Goal: Check status: Check status

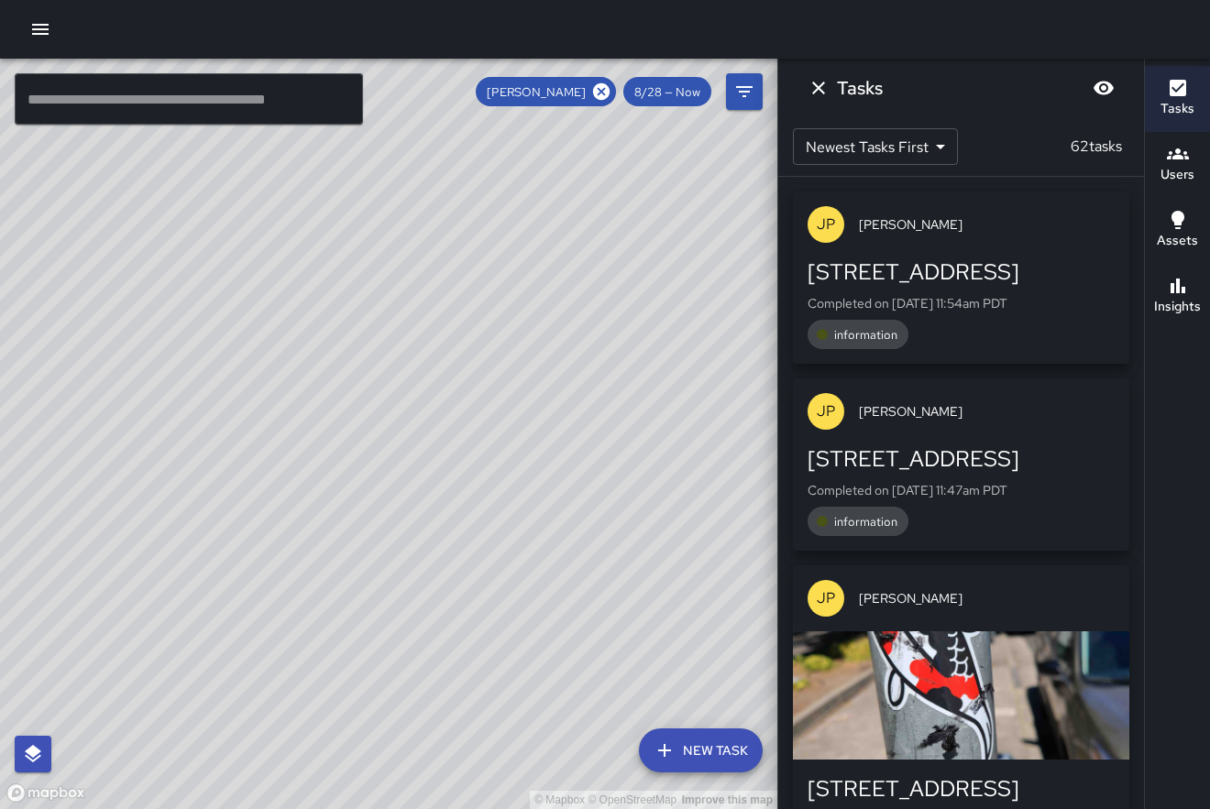
scroll to position [3328, 0]
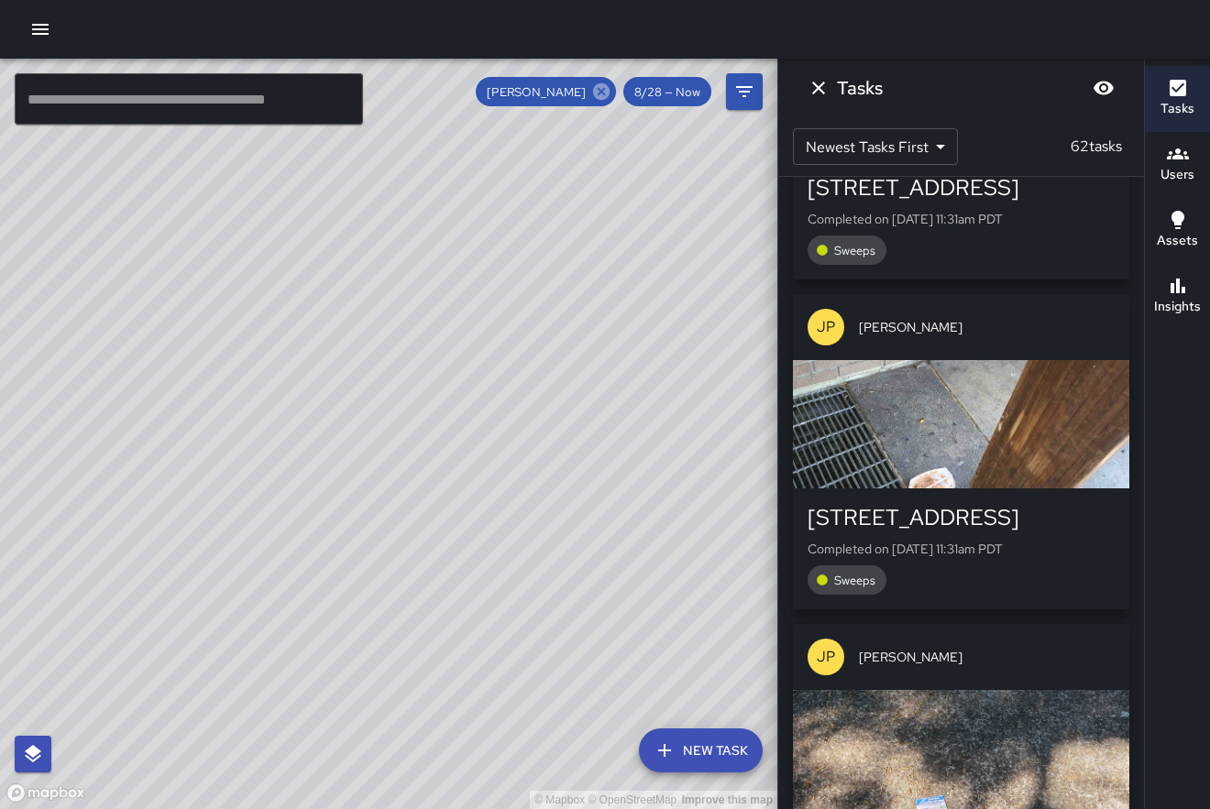
click at [602, 93] on icon at bounding box center [601, 92] width 20 height 20
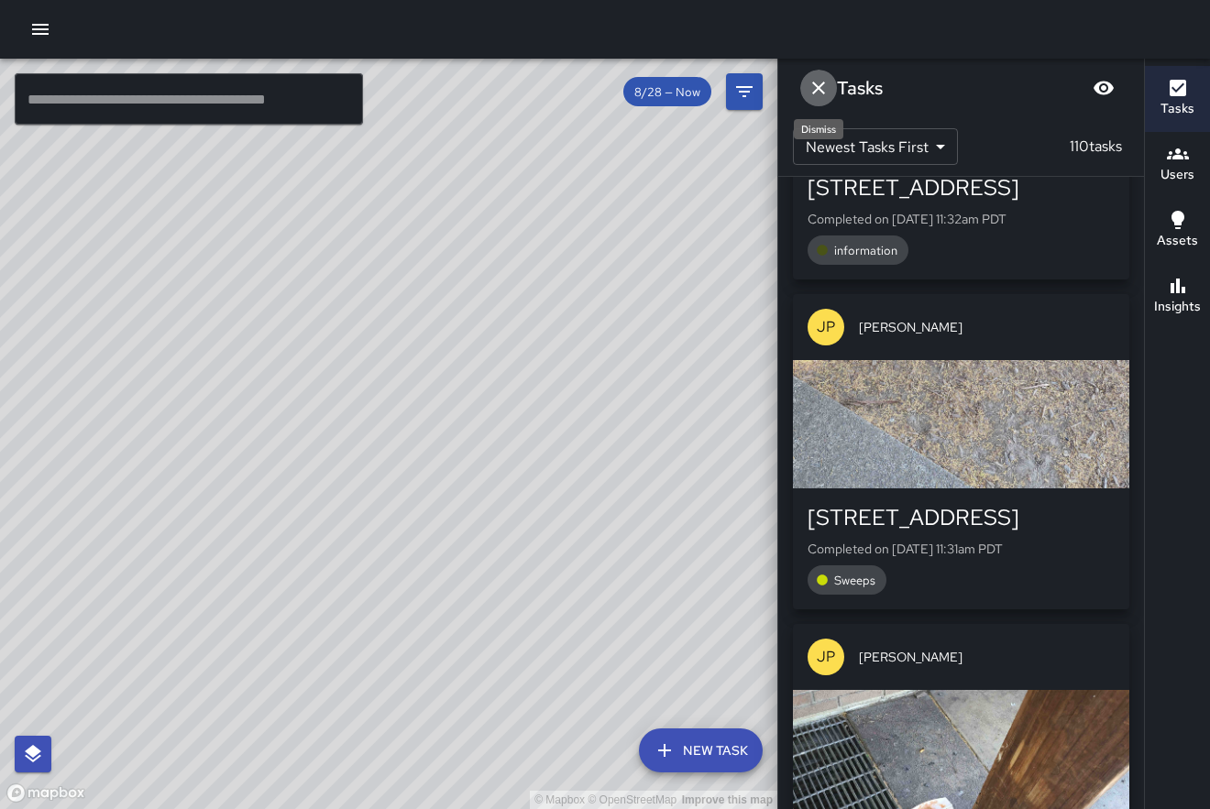
click at [821, 88] on icon "Dismiss" at bounding box center [818, 88] width 22 height 22
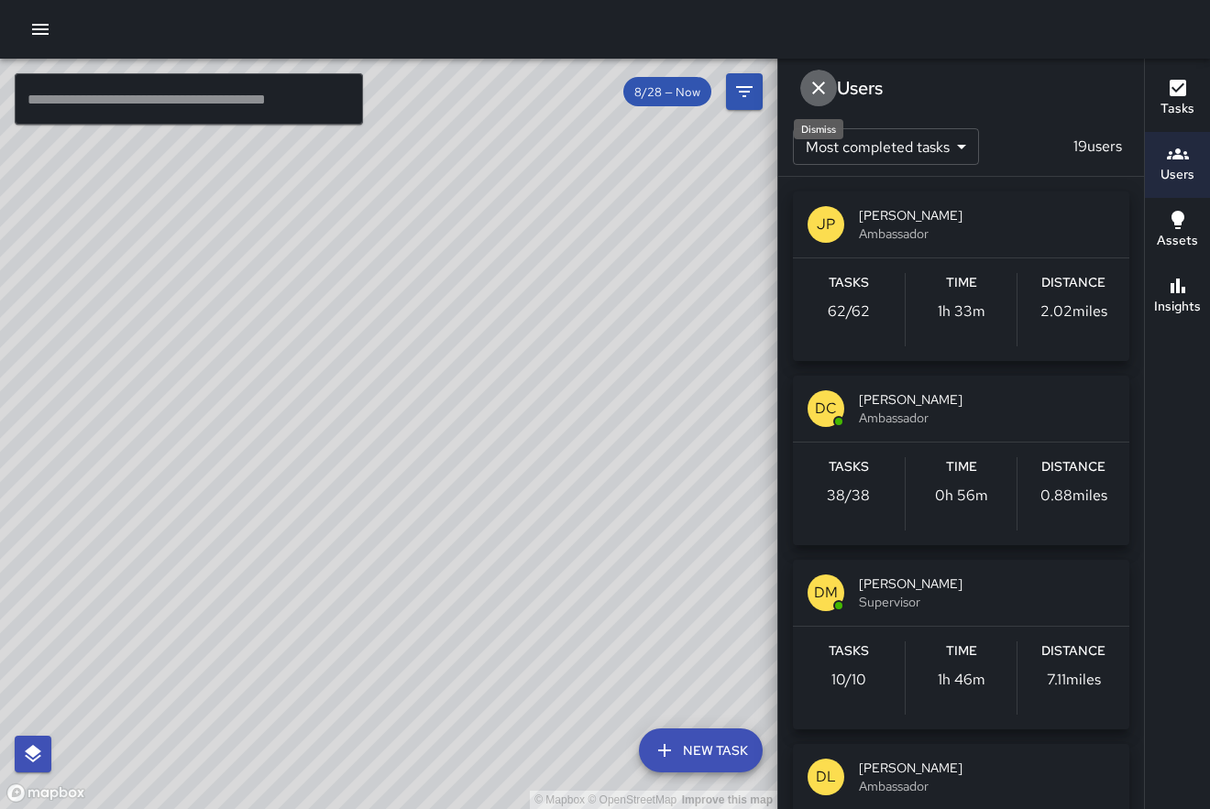
click at [820, 87] on icon "Dismiss" at bounding box center [818, 88] width 13 height 13
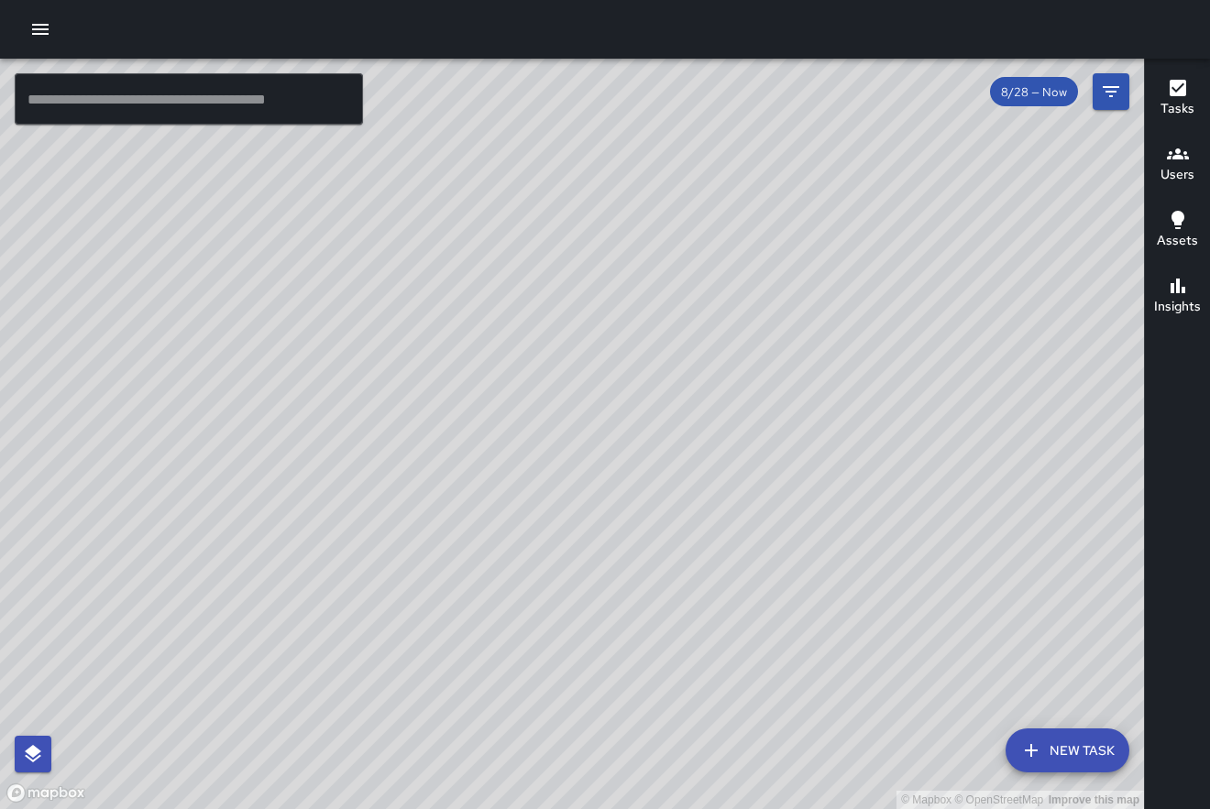
drag, startPoint x: 920, startPoint y: 289, endPoint x: 930, endPoint y: 307, distance: 20.9
click at [929, 307] on div "© Mapbox © OpenStreetMap Improve this map" at bounding box center [572, 434] width 1144 height 750
drag, startPoint x: 1093, startPoint y: 680, endPoint x: 1027, endPoint y: 384, distance: 303.2
click at [1027, 384] on div "© Mapbox © OpenStreetMap Improve this map" at bounding box center [572, 434] width 1144 height 750
drag, startPoint x: 911, startPoint y: 229, endPoint x: 636, endPoint y: 381, distance: 314.2
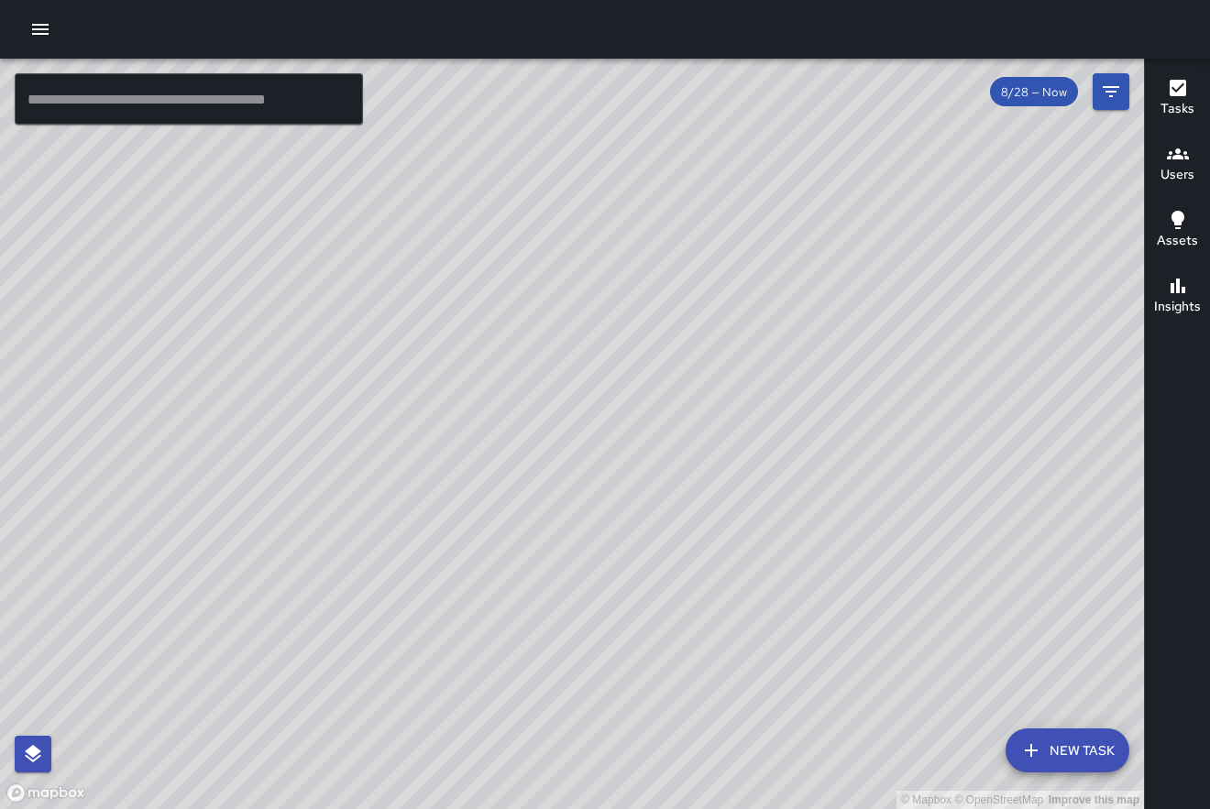
click at [636, 381] on div "© Mapbox © OpenStreetMap Improve this map" at bounding box center [572, 434] width 1144 height 750
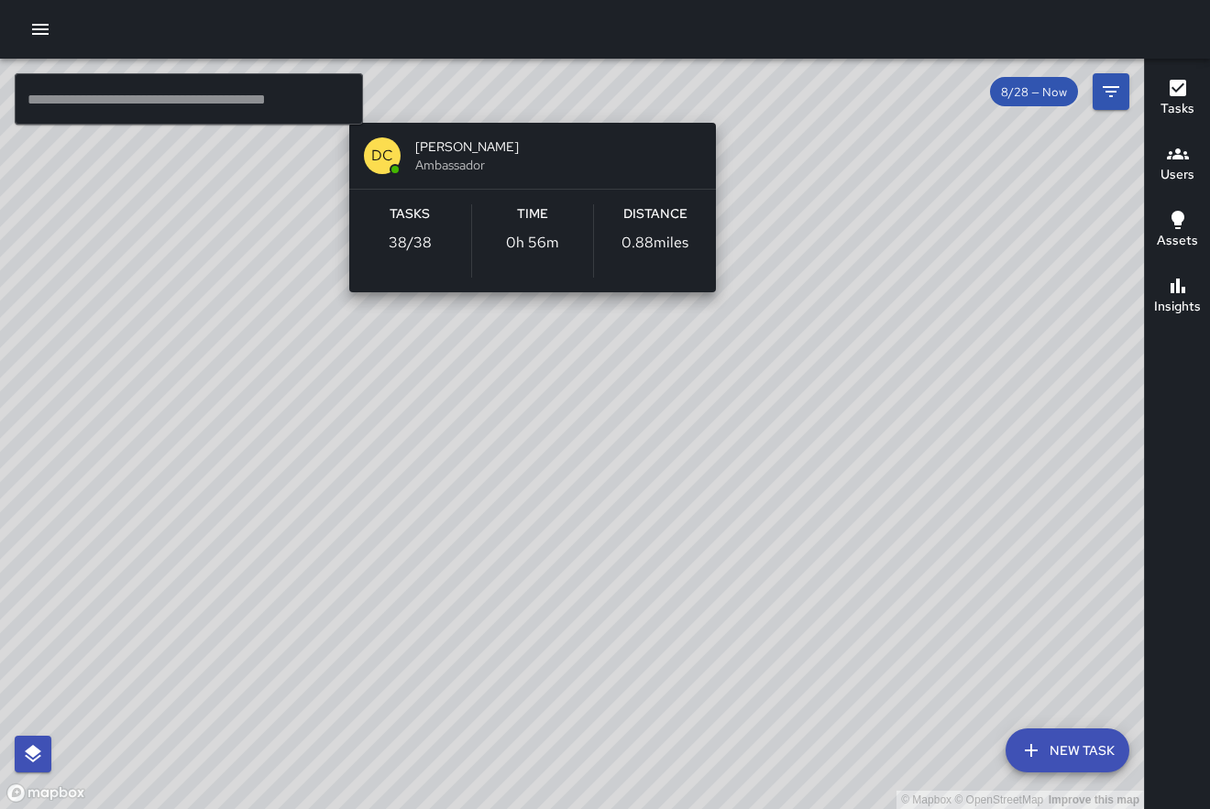
click at [524, 104] on div "© Mapbox © OpenStreetMap Improve this map DC [PERSON_NAME] Ambassador Tasks 38 …" at bounding box center [572, 434] width 1144 height 750
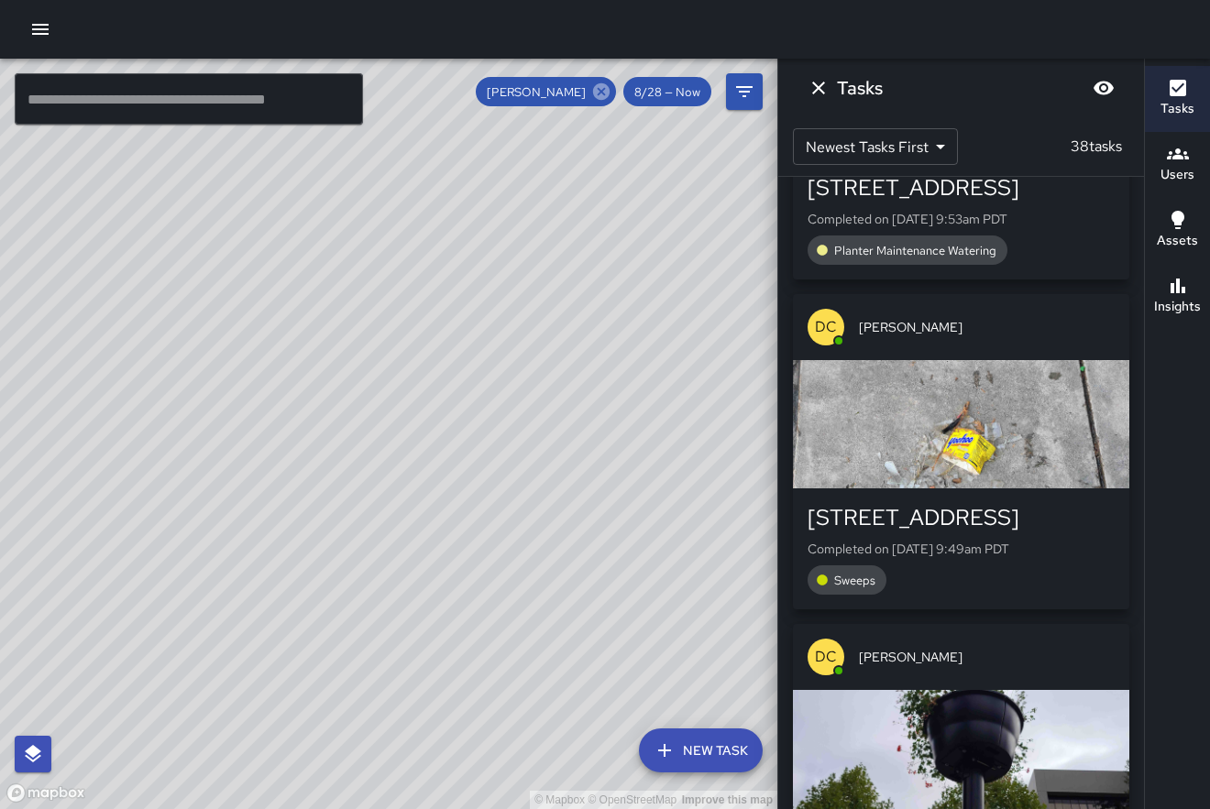
click at [598, 97] on icon at bounding box center [601, 91] width 16 height 16
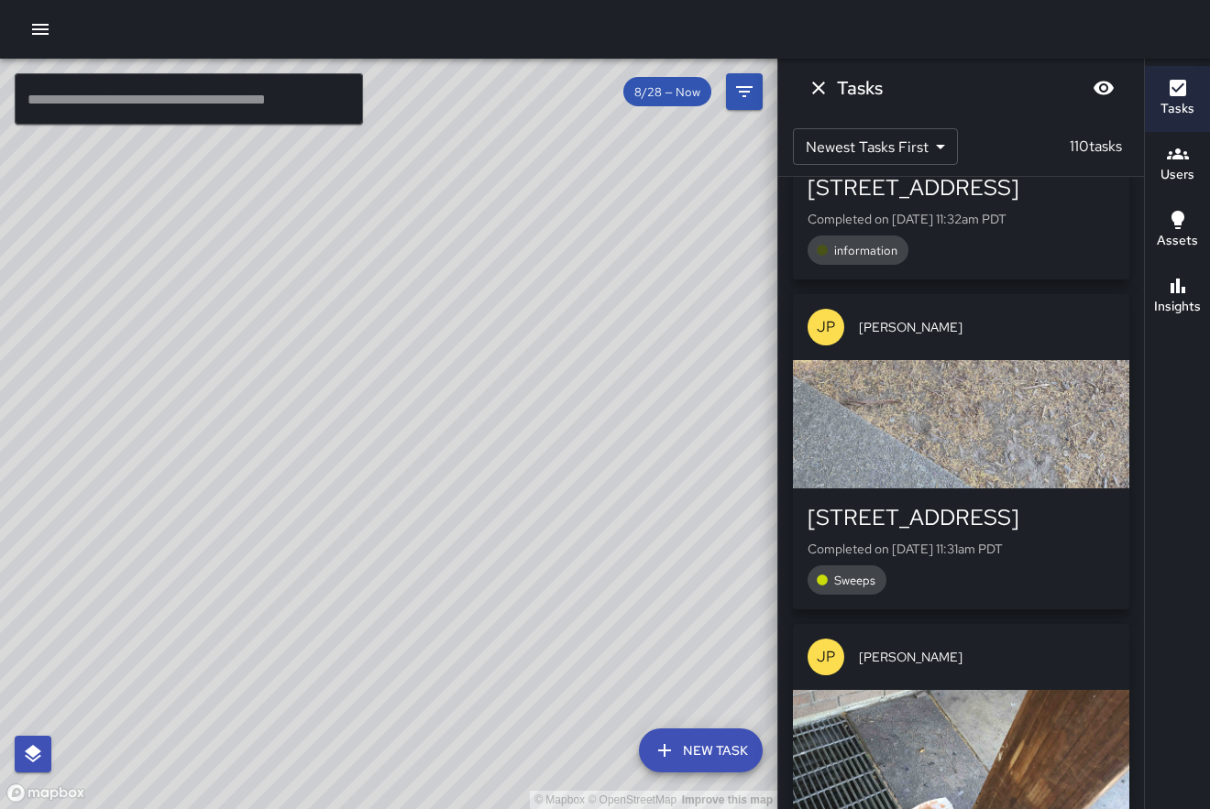
click at [995, 329] on span "[PERSON_NAME]" at bounding box center [987, 327] width 256 height 18
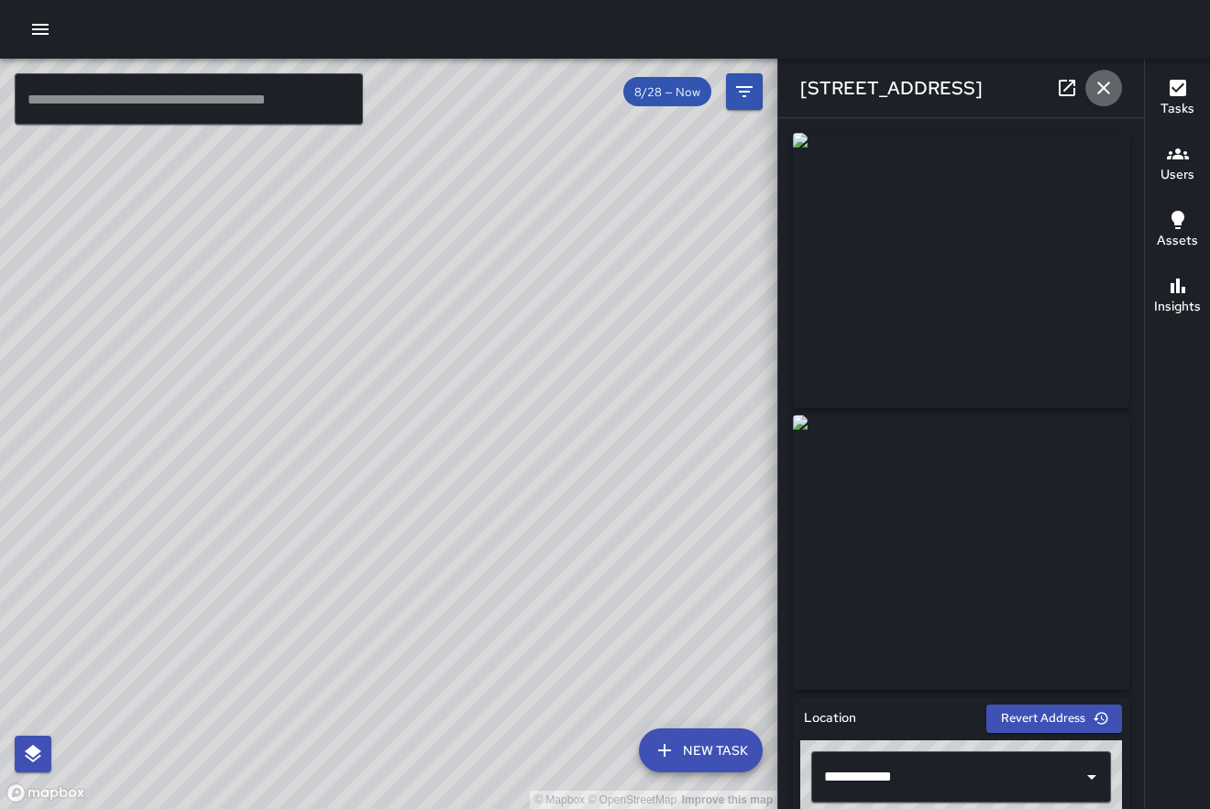
click at [1108, 84] on icon "button" at bounding box center [1103, 88] width 13 height 13
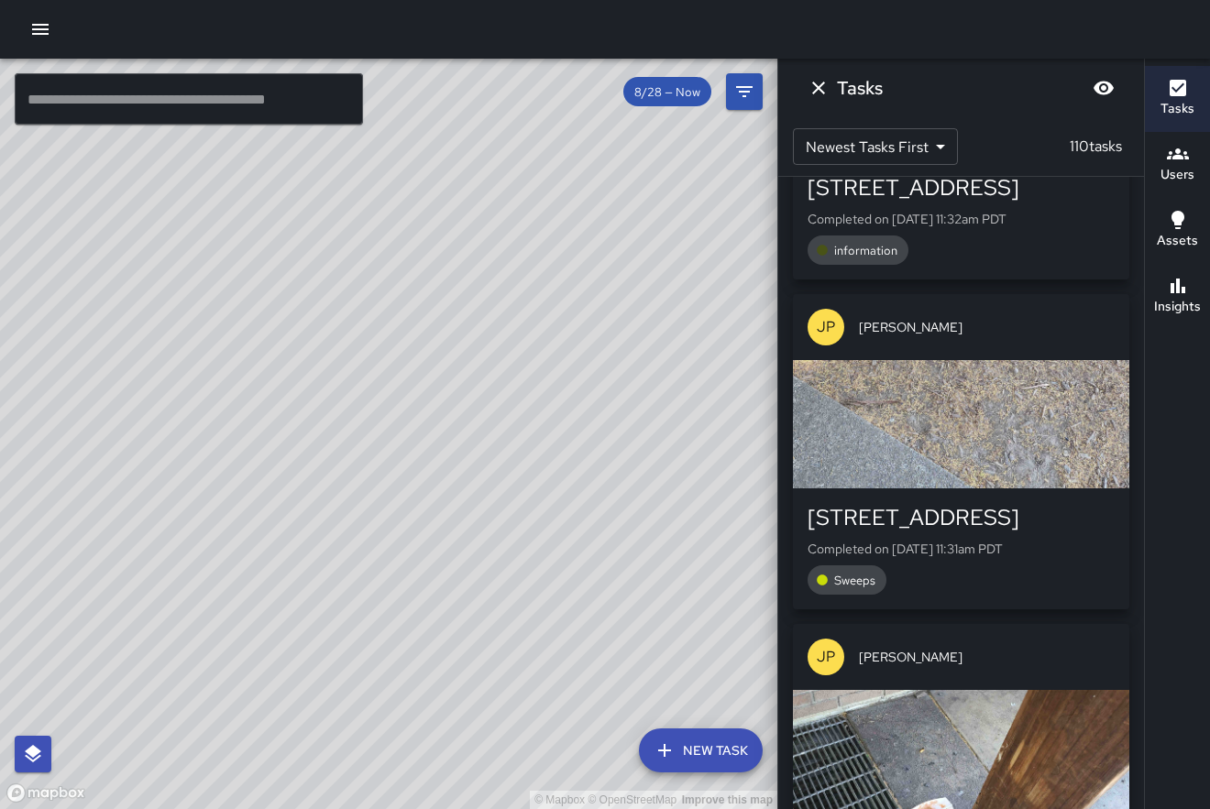
click at [1141, 170] on div "Newest Tasks First * ​ 110 tasks" at bounding box center [961, 146] width 366 height 59
click at [815, 84] on icon "Dismiss" at bounding box center [818, 88] width 13 height 13
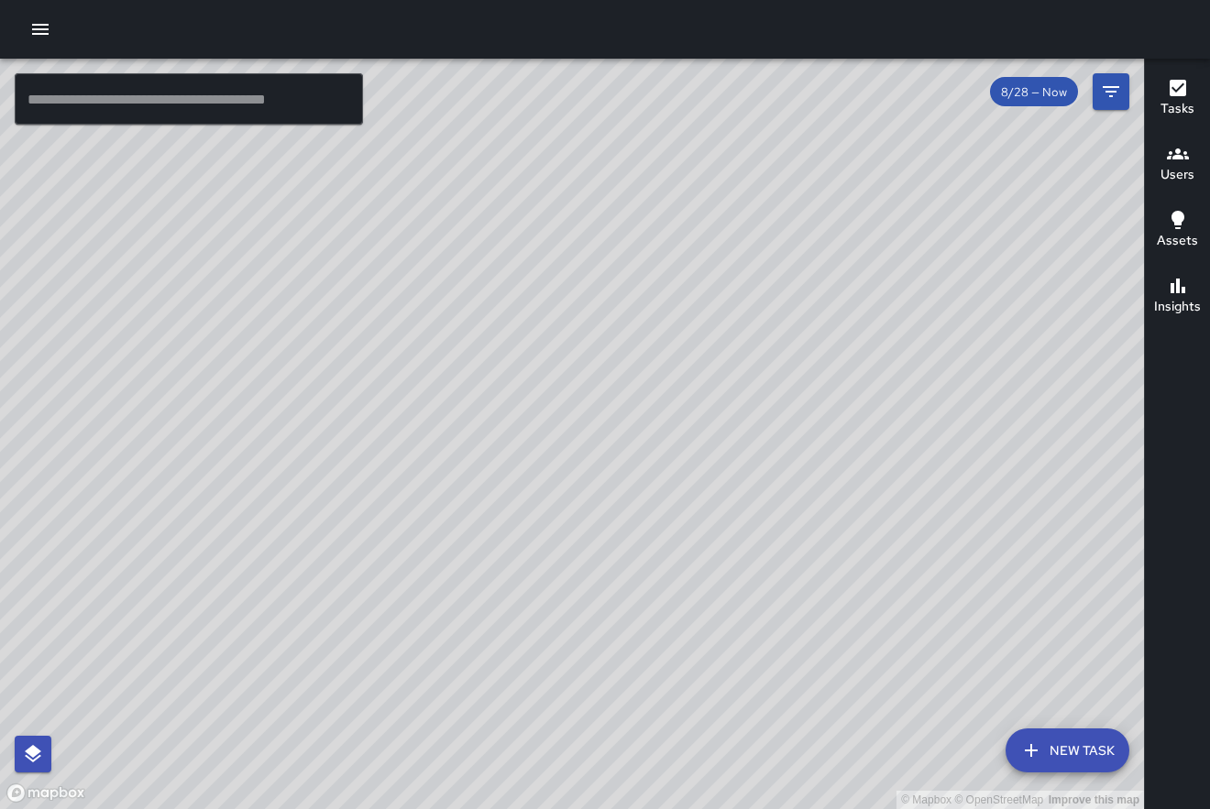
click at [1079, 103] on div "8/28 — Now" at bounding box center [1059, 91] width 139 height 37
click at [1173, 142] on button "Users" at bounding box center [1177, 165] width 65 height 66
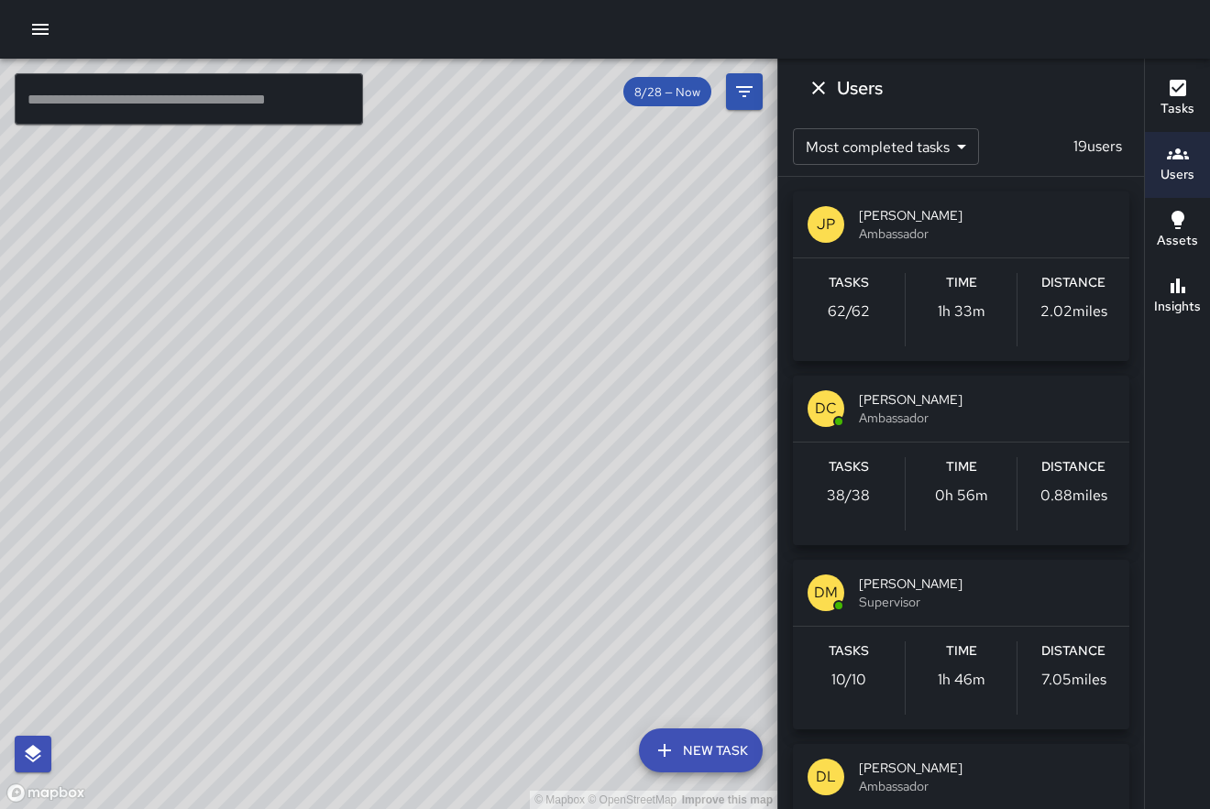
click at [991, 231] on span "Ambassador" at bounding box center [987, 234] width 256 height 18
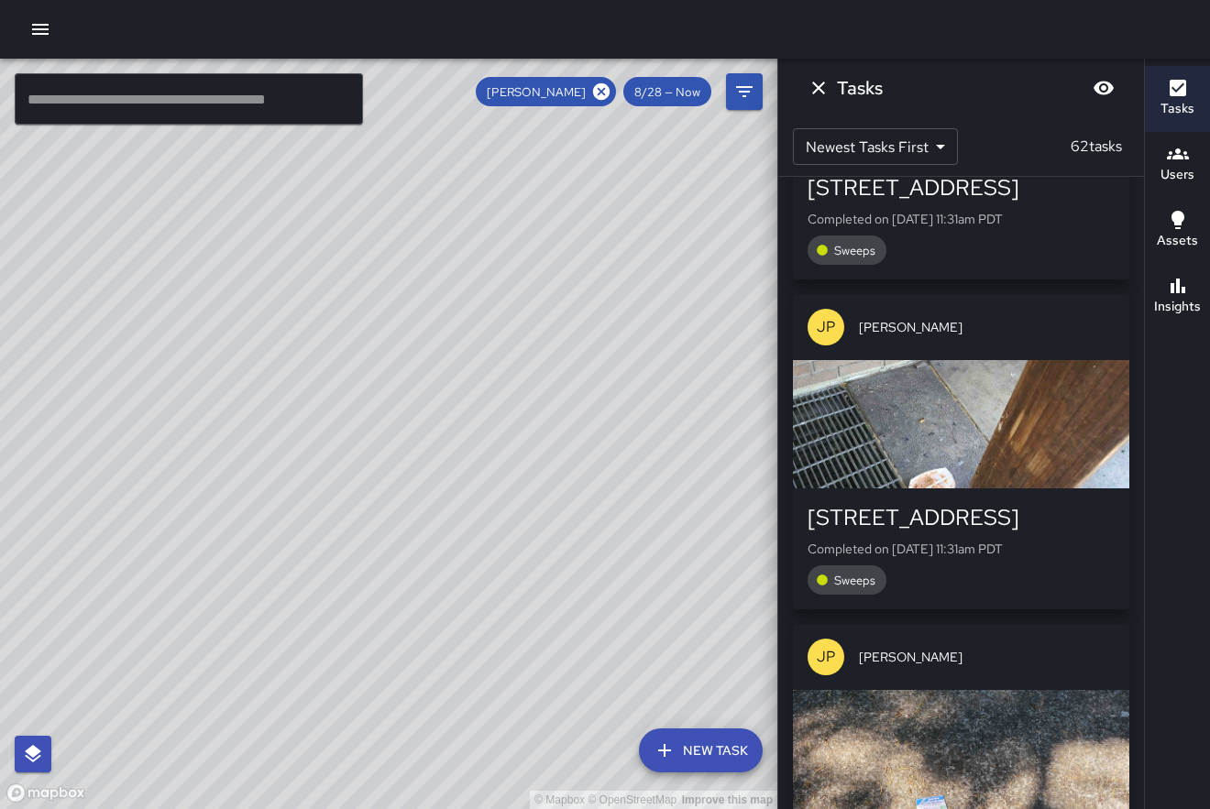
click at [1134, 267] on div "JP [PERSON_NAME] [STREET_ADDRESS] Completed on [DATE] 11:54am PDT information J…" at bounding box center [961, 493] width 366 height 632
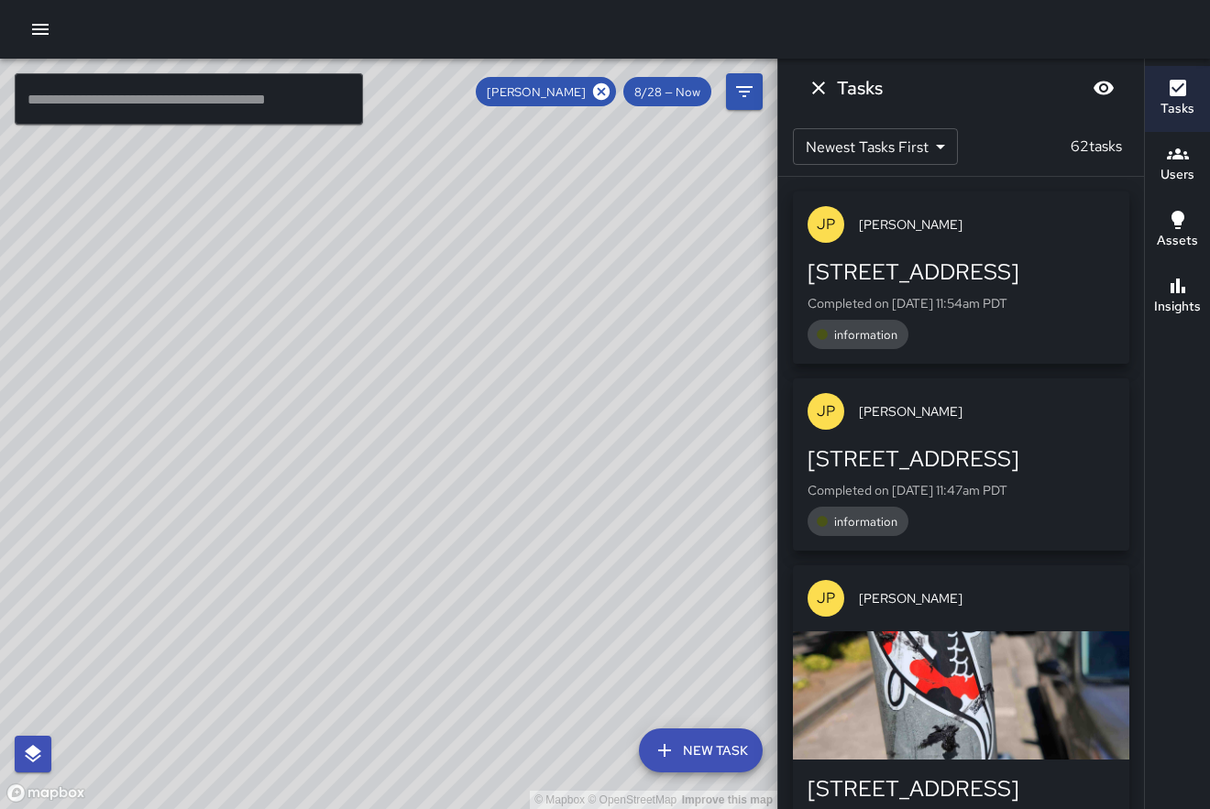
scroll to position [0, 0]
click at [1140, 345] on div "JP [PERSON_NAME] [STREET_ADDRESS] Completed on [DATE] 11:54am PDT information J…" at bounding box center [961, 493] width 366 height 632
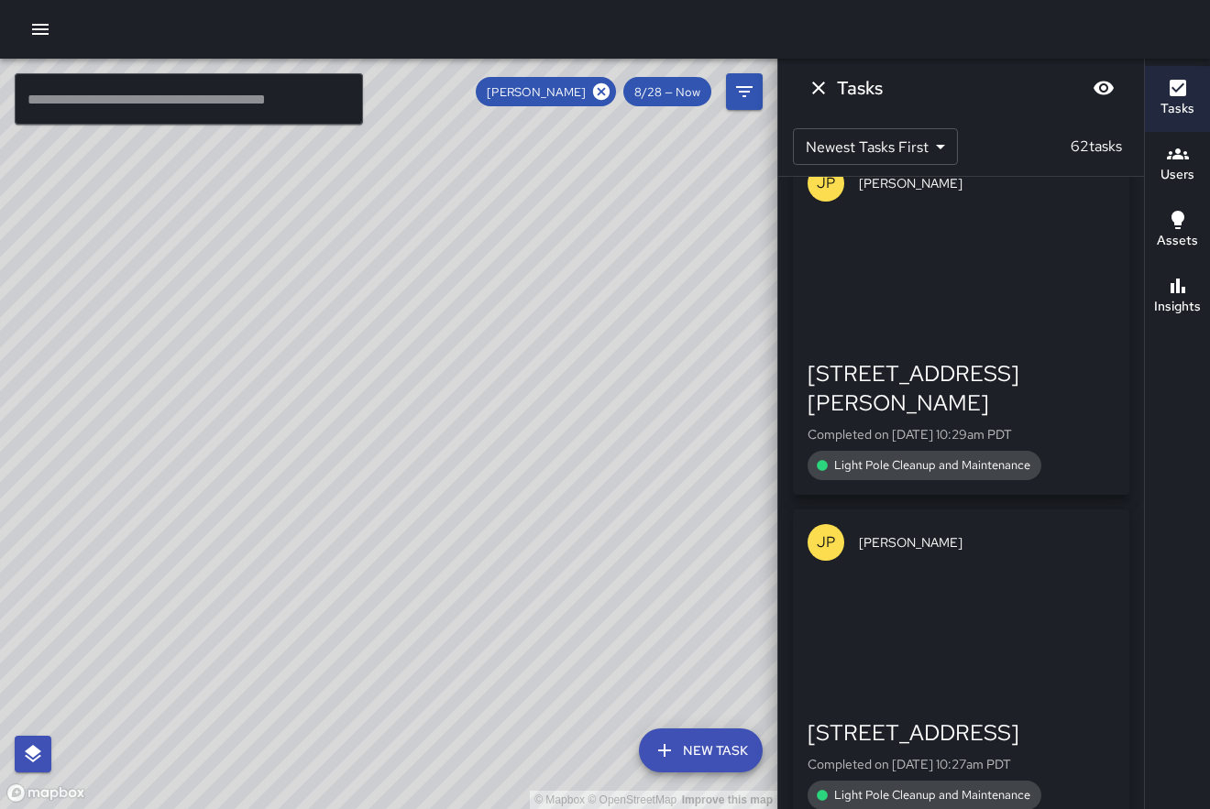
scroll to position [17977, 0]
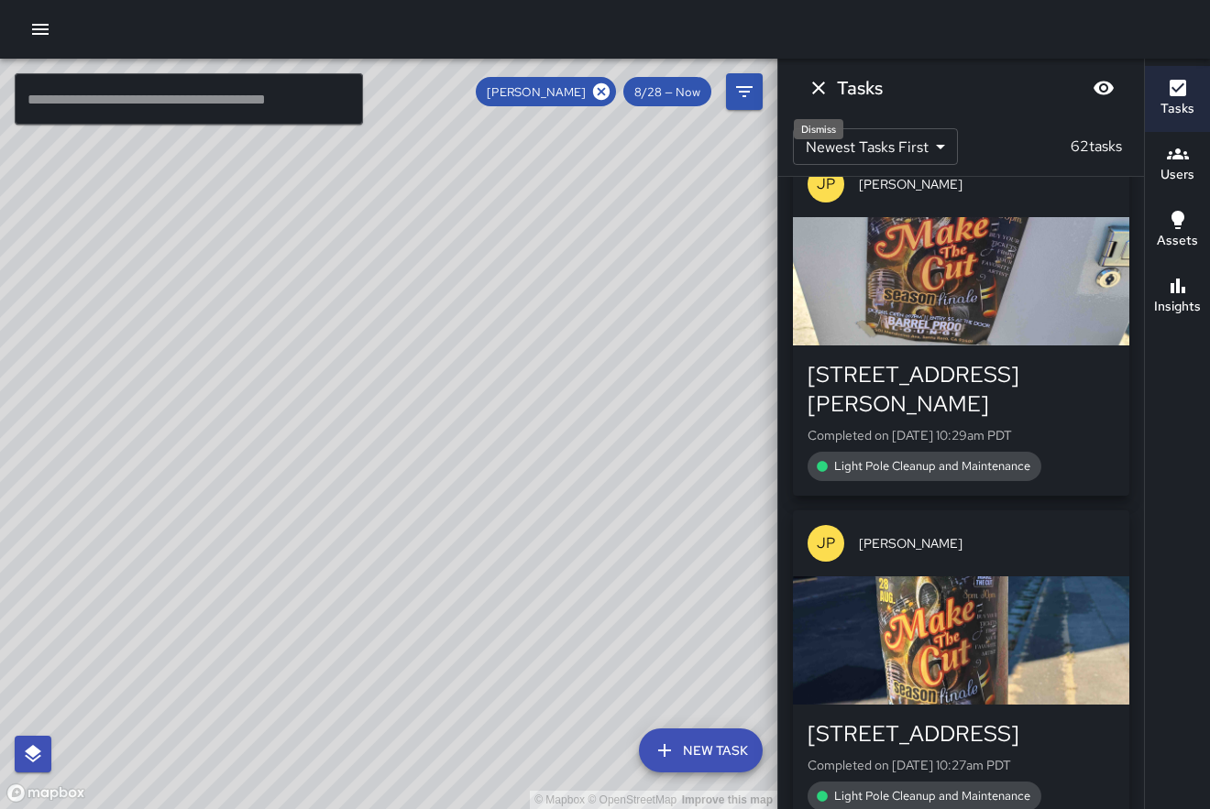
click at [818, 91] on icon "Dismiss" at bounding box center [818, 88] width 22 height 22
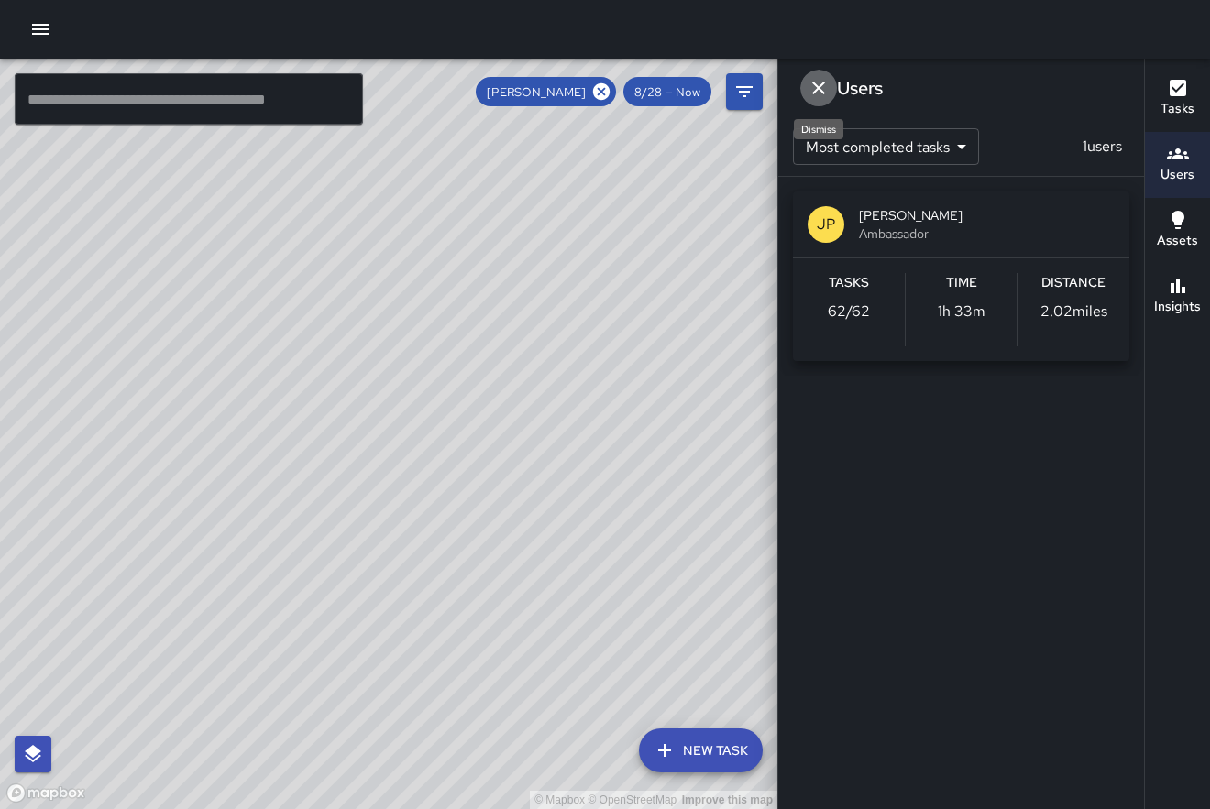
click at [817, 91] on icon "Dismiss" at bounding box center [818, 88] width 22 height 22
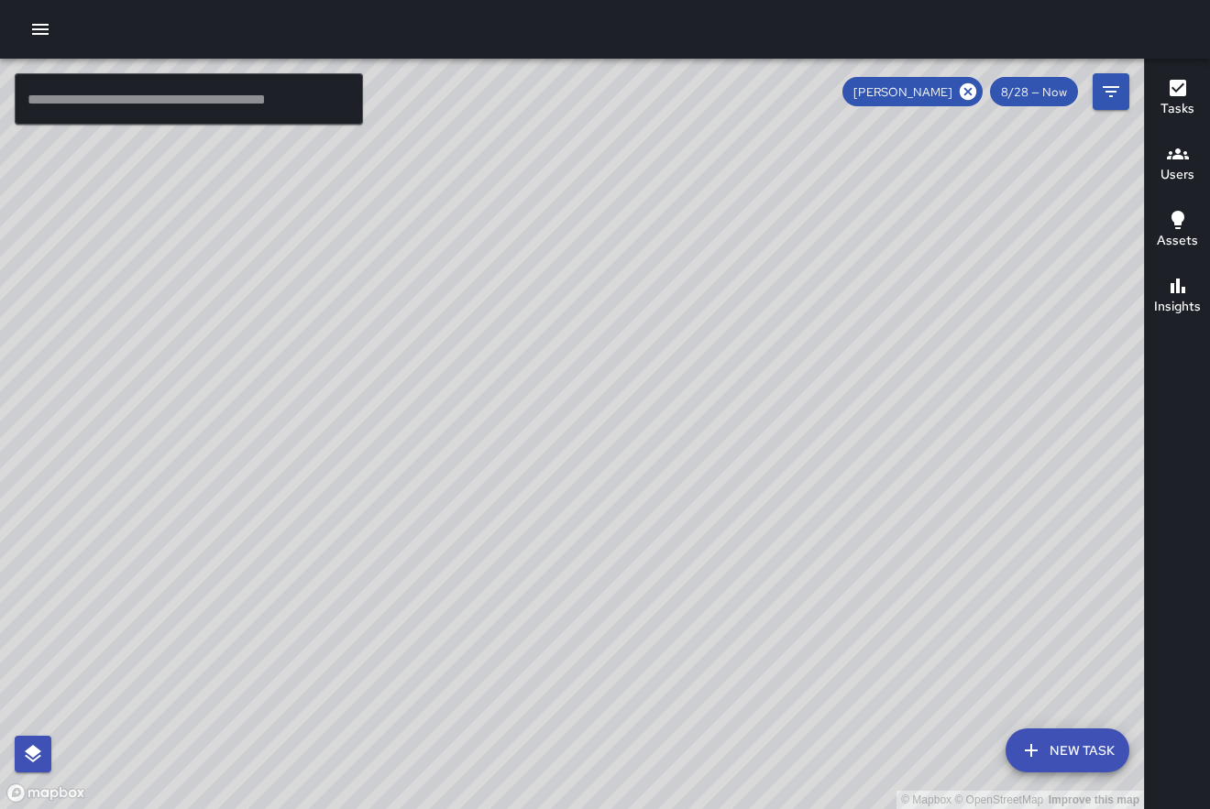
drag, startPoint x: 468, startPoint y: 586, endPoint x: 586, endPoint y: 437, distance: 189.2
click at [586, 437] on div "© Mapbox © OpenStreetMap Improve this map" at bounding box center [572, 434] width 1144 height 750
click at [961, 89] on icon at bounding box center [968, 92] width 20 height 20
